Goal: Find specific page/section: Find specific page/section

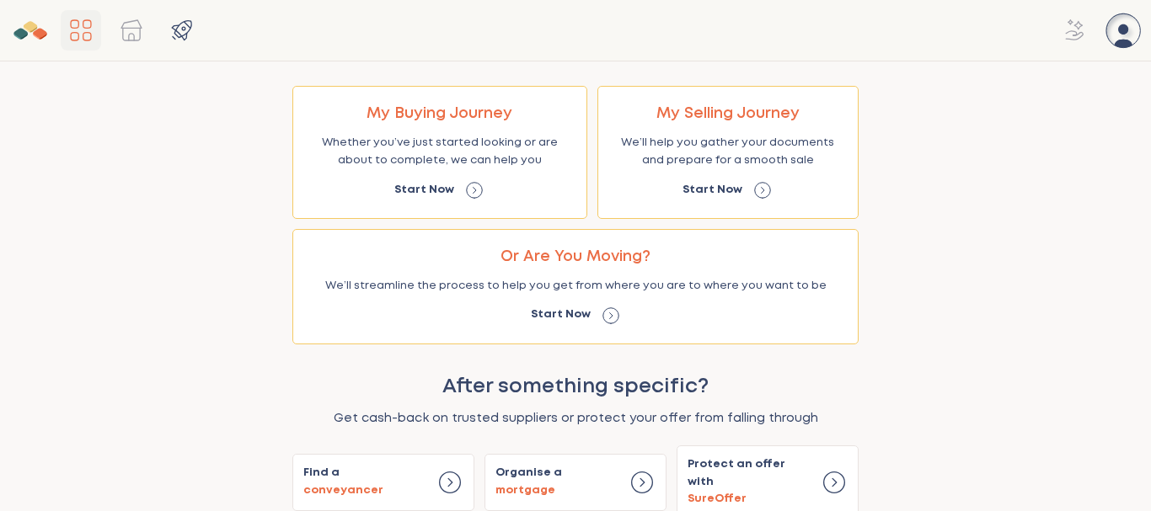
scroll to position [156, 0]
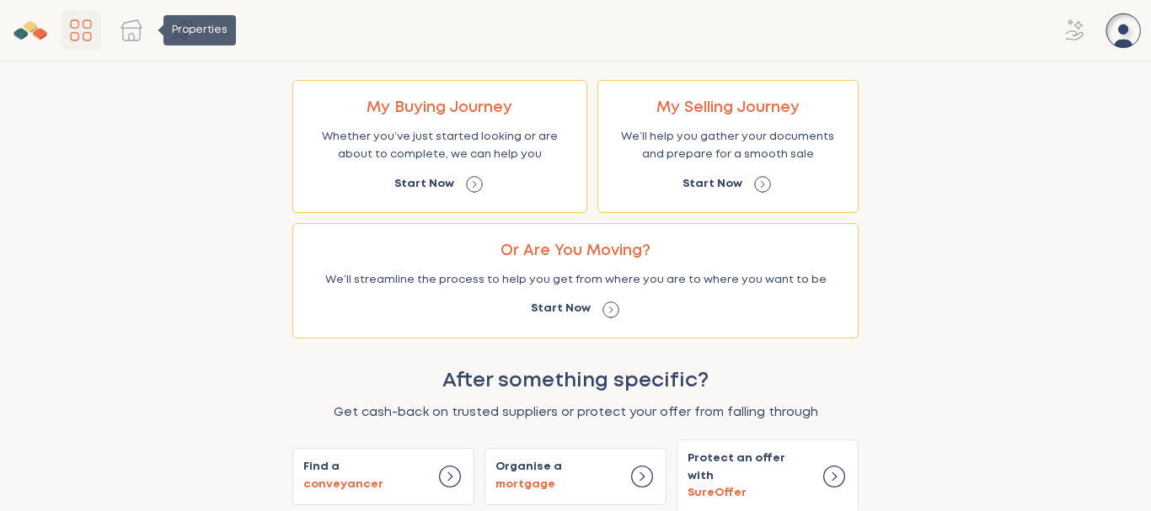
click at [141, 40] on span "Properties" at bounding box center [131, 30] width 40 height 40
click at [132, 34] on span "Properties" at bounding box center [131, 30] width 40 height 40
click at [183, 29] on div "Properties" at bounding box center [199, 30] width 72 height 30
click at [88, 30] on icon "Dashboard" at bounding box center [80, 30] width 27 height 27
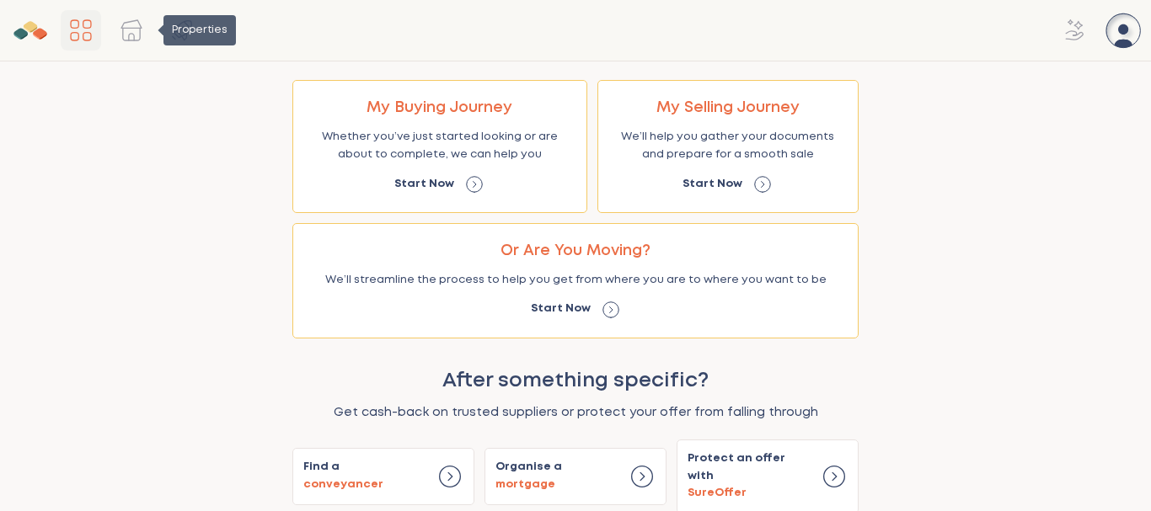
click at [134, 33] on span "Properties" at bounding box center [131, 30] width 40 height 40
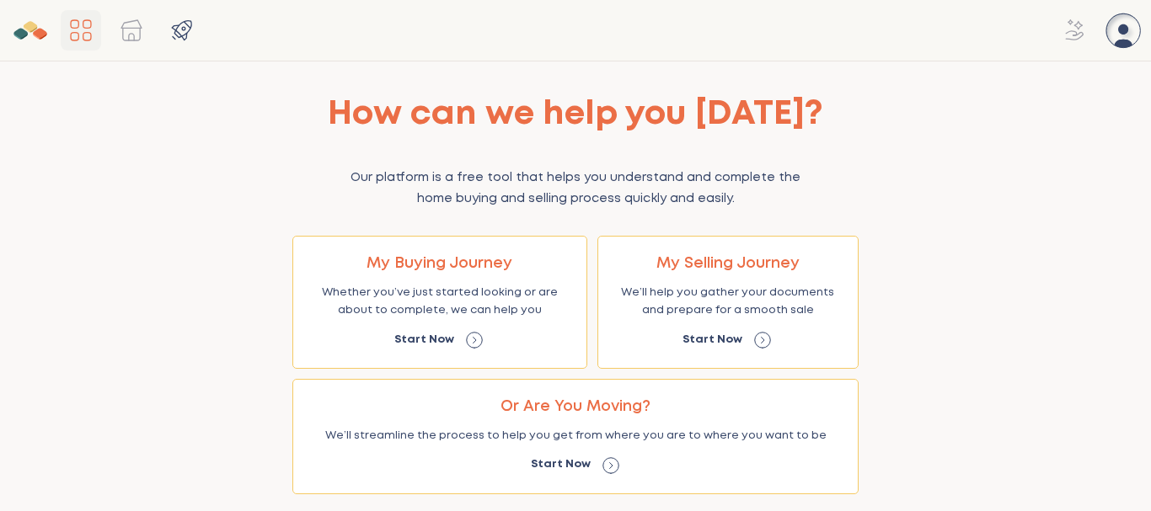
click at [1126, 24] on icon "Main Navigation" at bounding box center [1123, 30] width 34 height 34
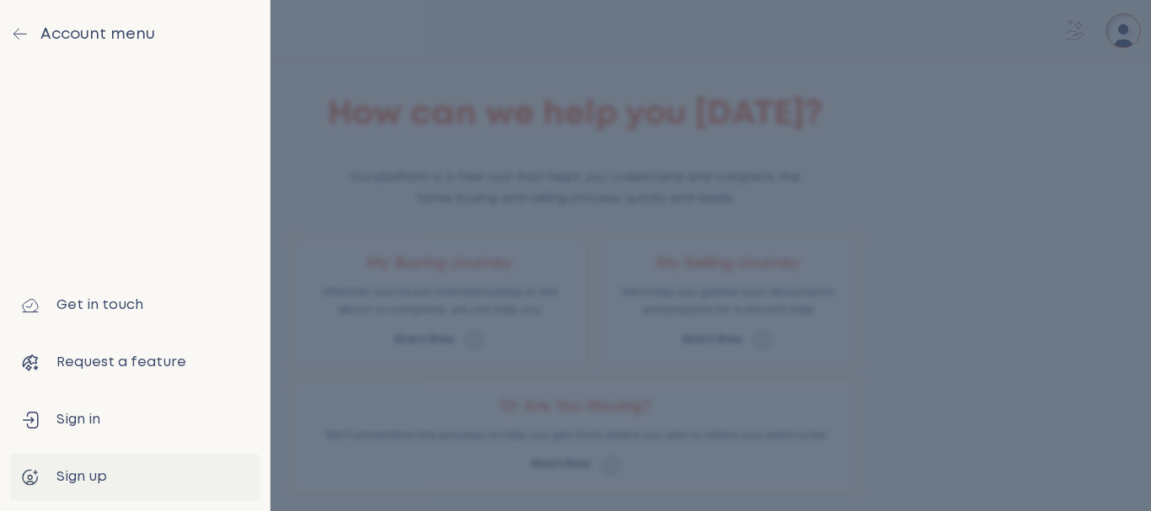
click at [17, 39] on icon "drawer" at bounding box center [20, 34] width 20 height 20
click at [18, 29] on icon "drawer" at bounding box center [20, 34] width 20 height 20
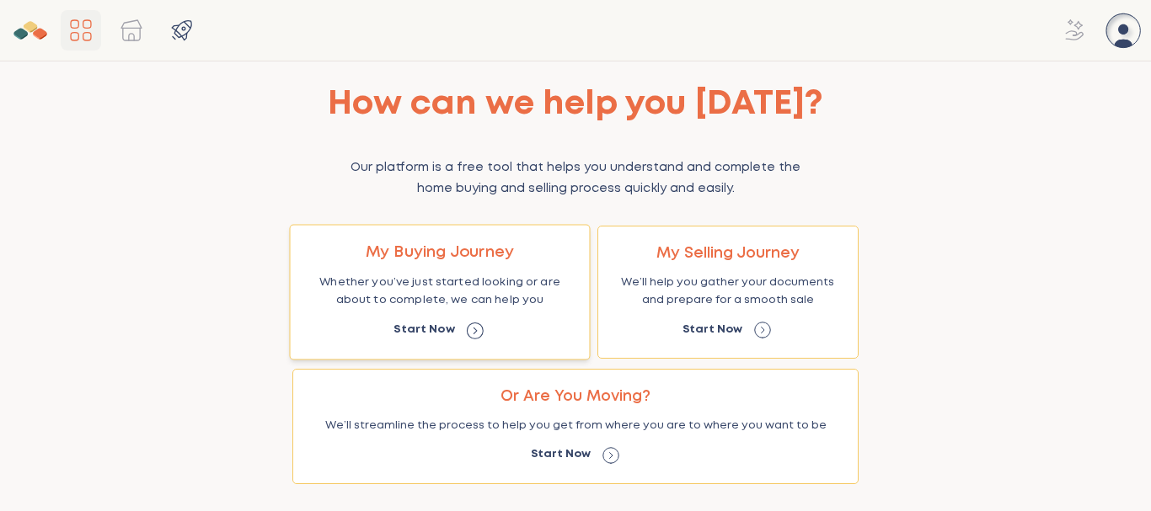
scroll to position [9, 0]
